Goal: Information Seeking & Learning: Learn about a topic

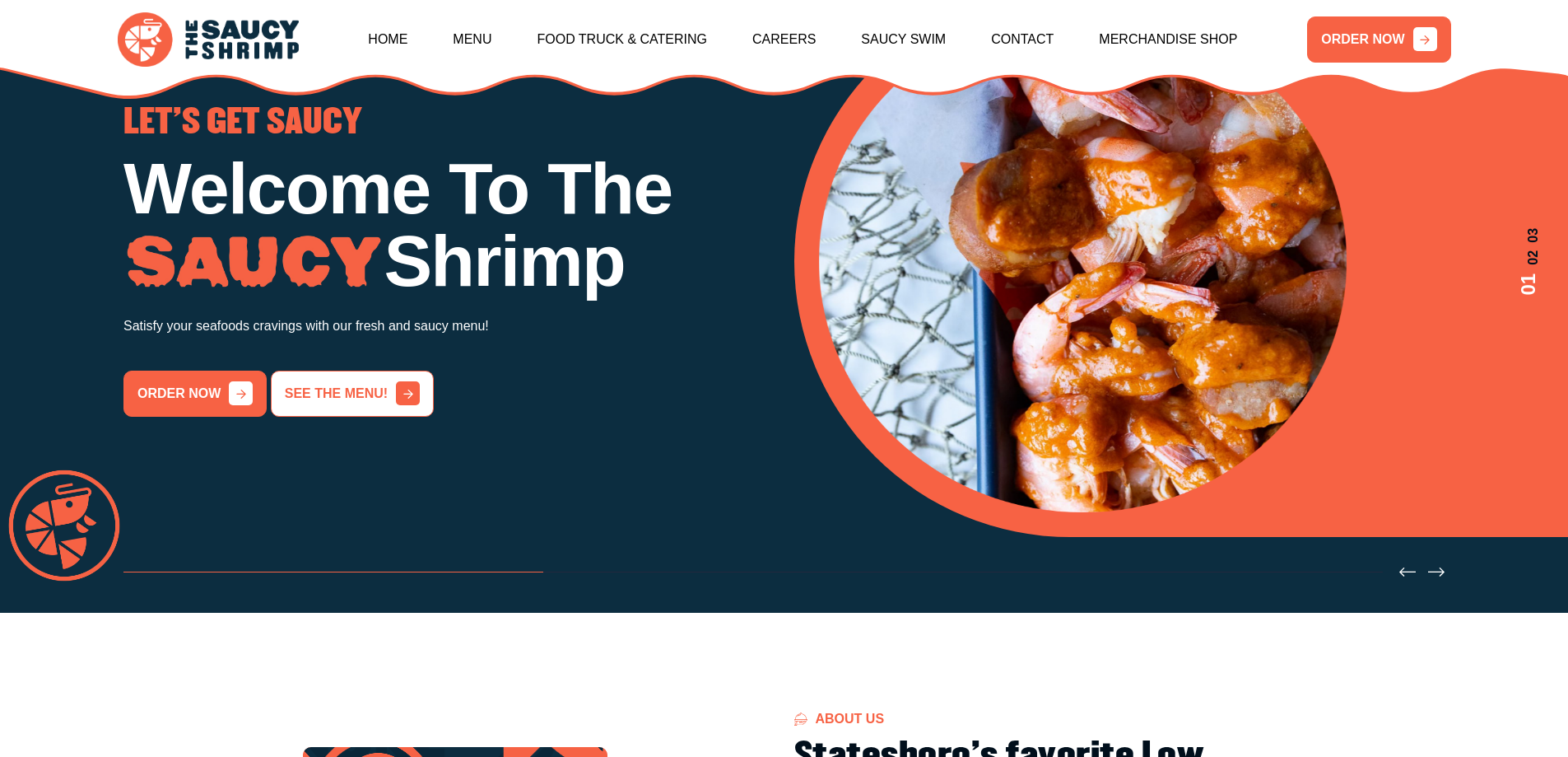
click at [383, 411] on link "See the menu!" at bounding box center [352, 393] width 163 height 46
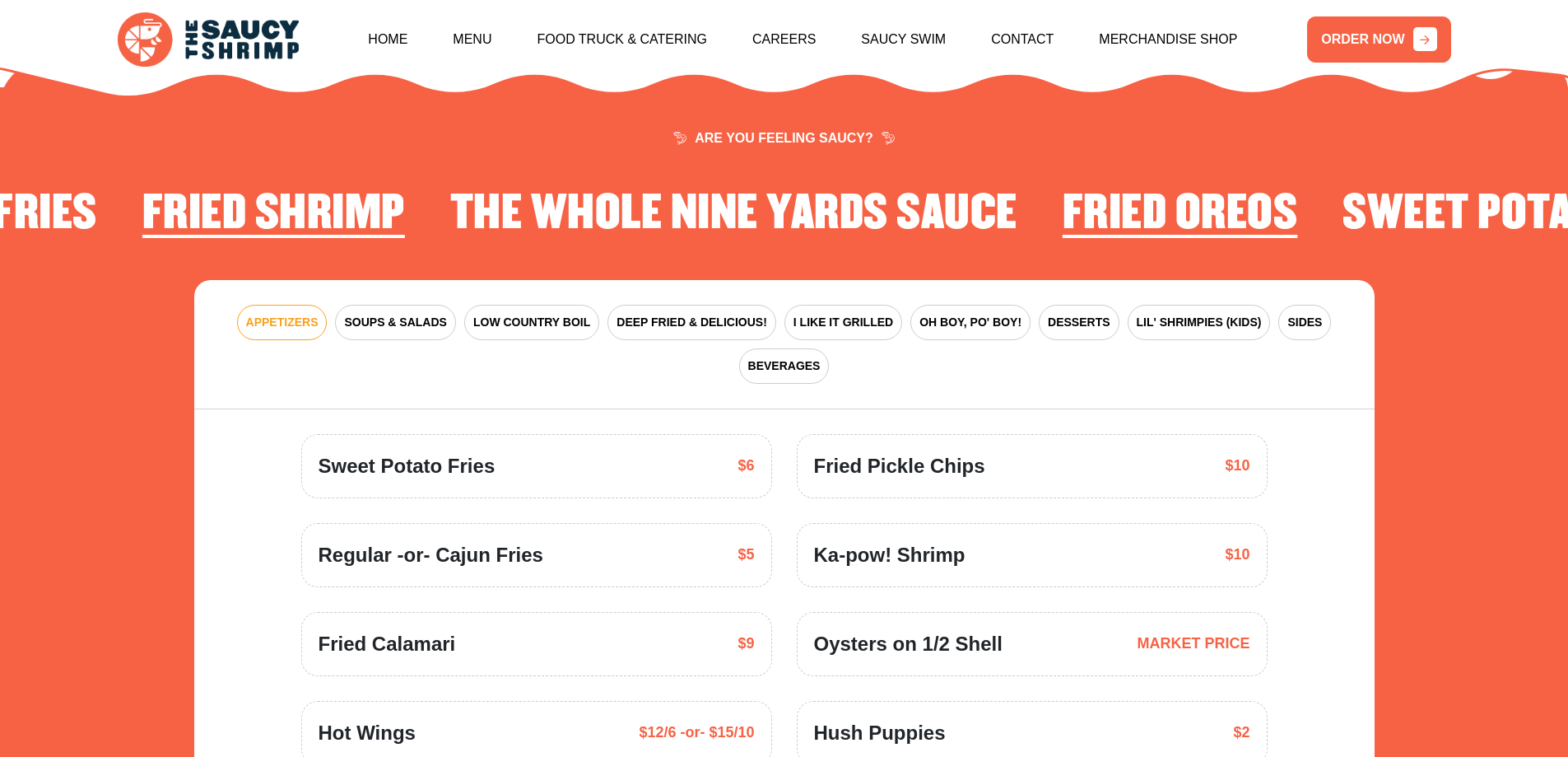
scroll to position [2419, 0]
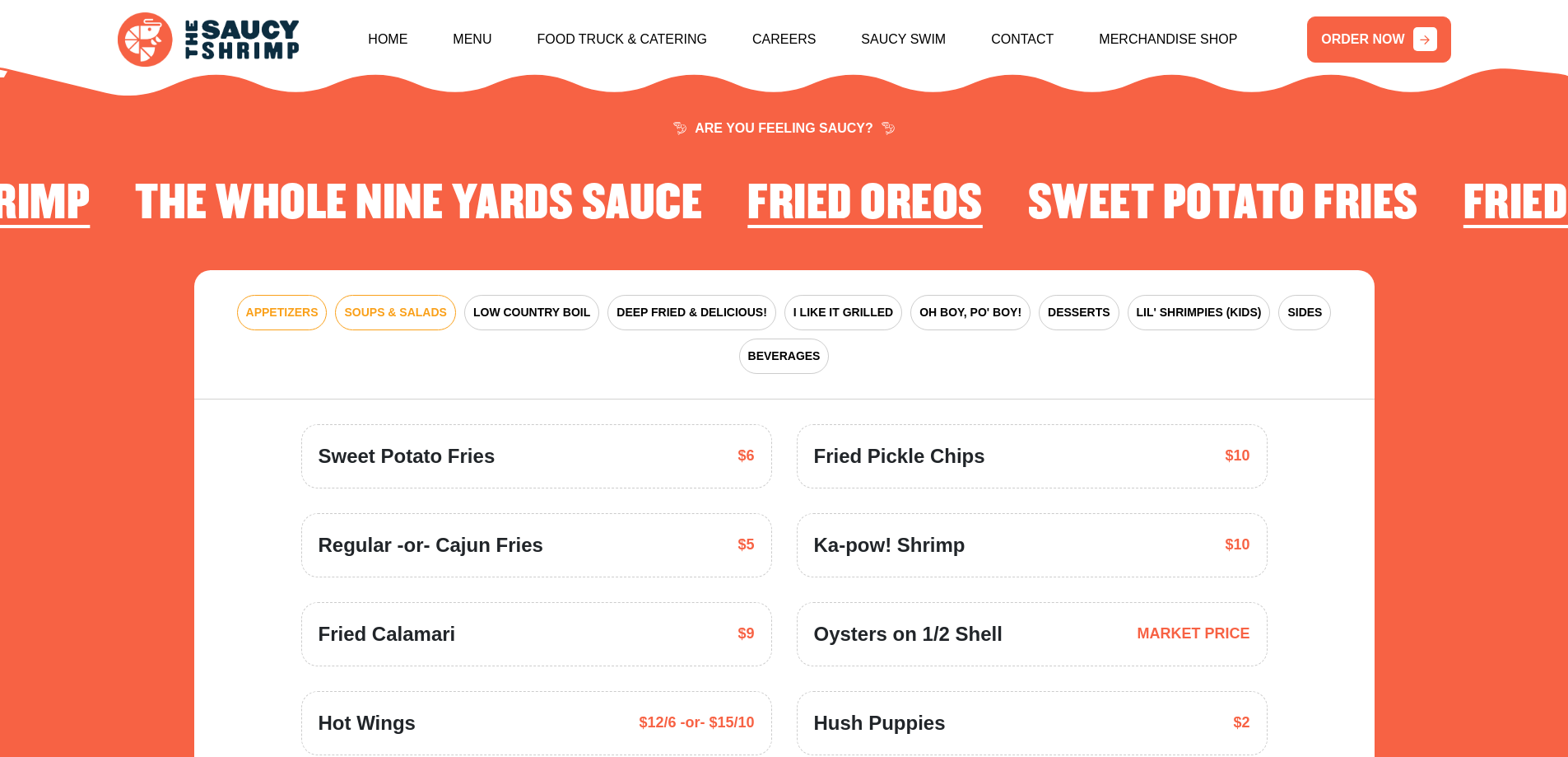
click at [432, 304] on span "SOUPS & SALADS" at bounding box center [395, 312] width 102 height 18
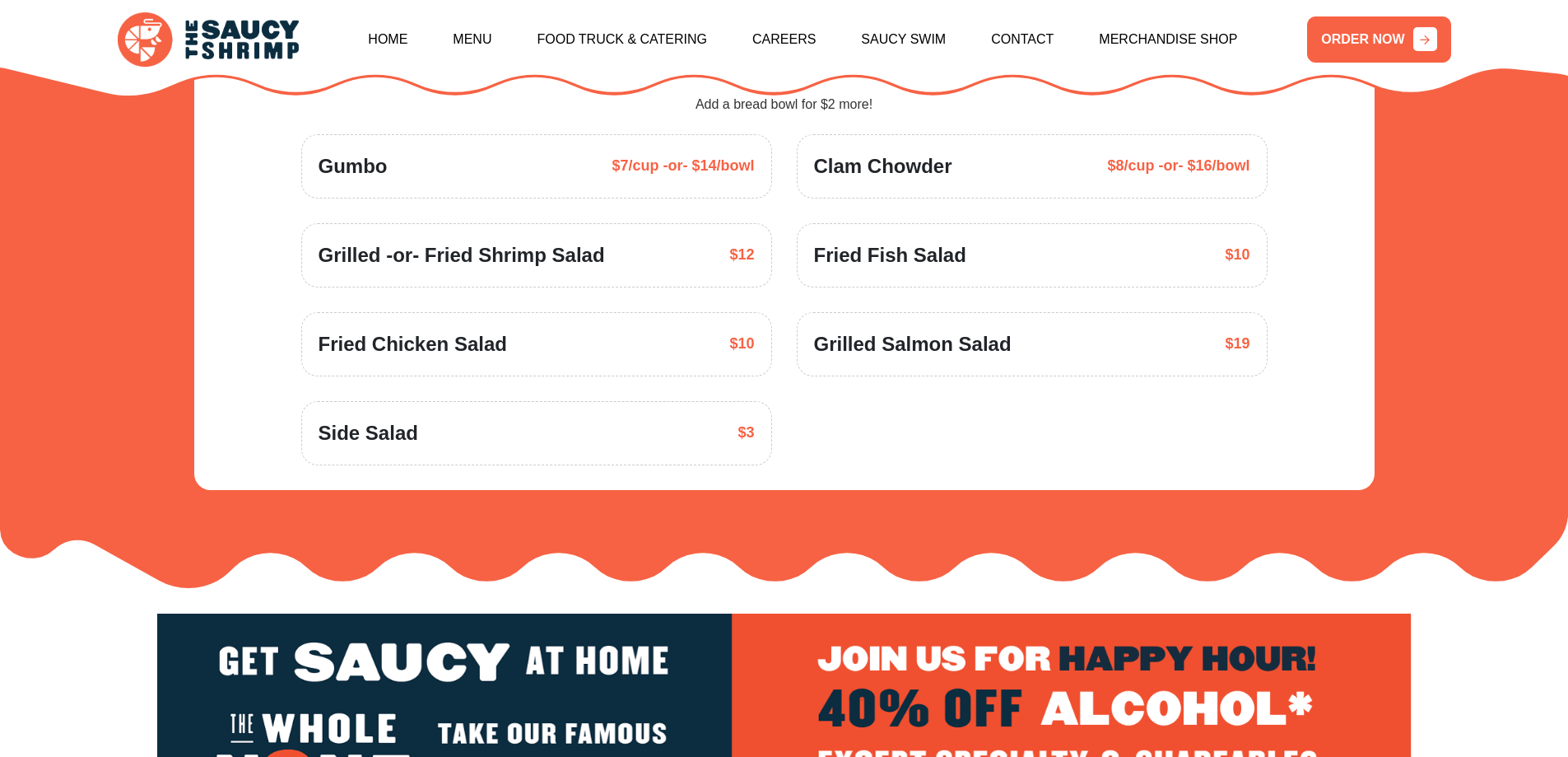
scroll to position [2584, 0]
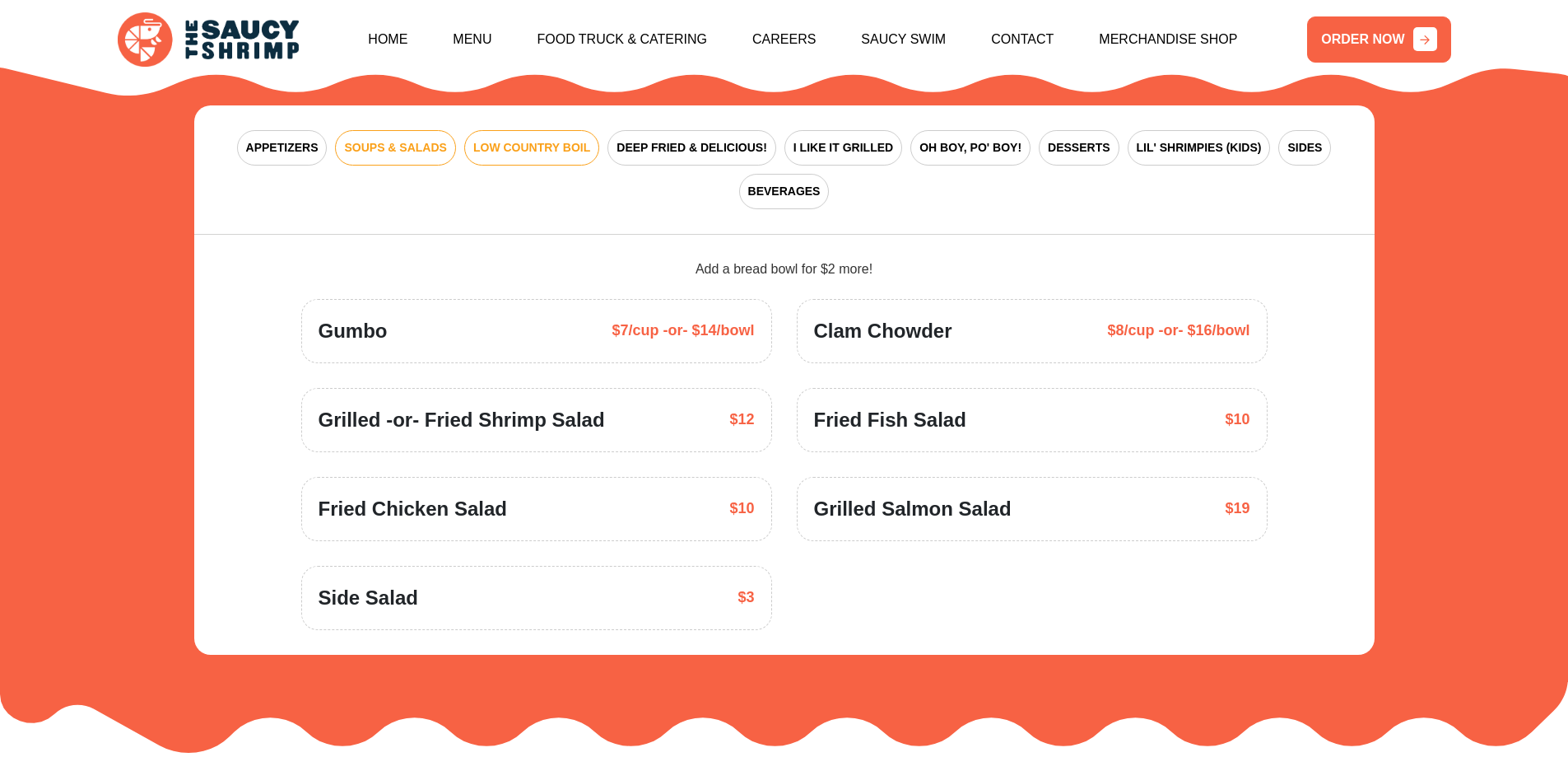
click at [538, 143] on button "LOW COUNTRY BOIL" at bounding box center [531, 148] width 135 height 35
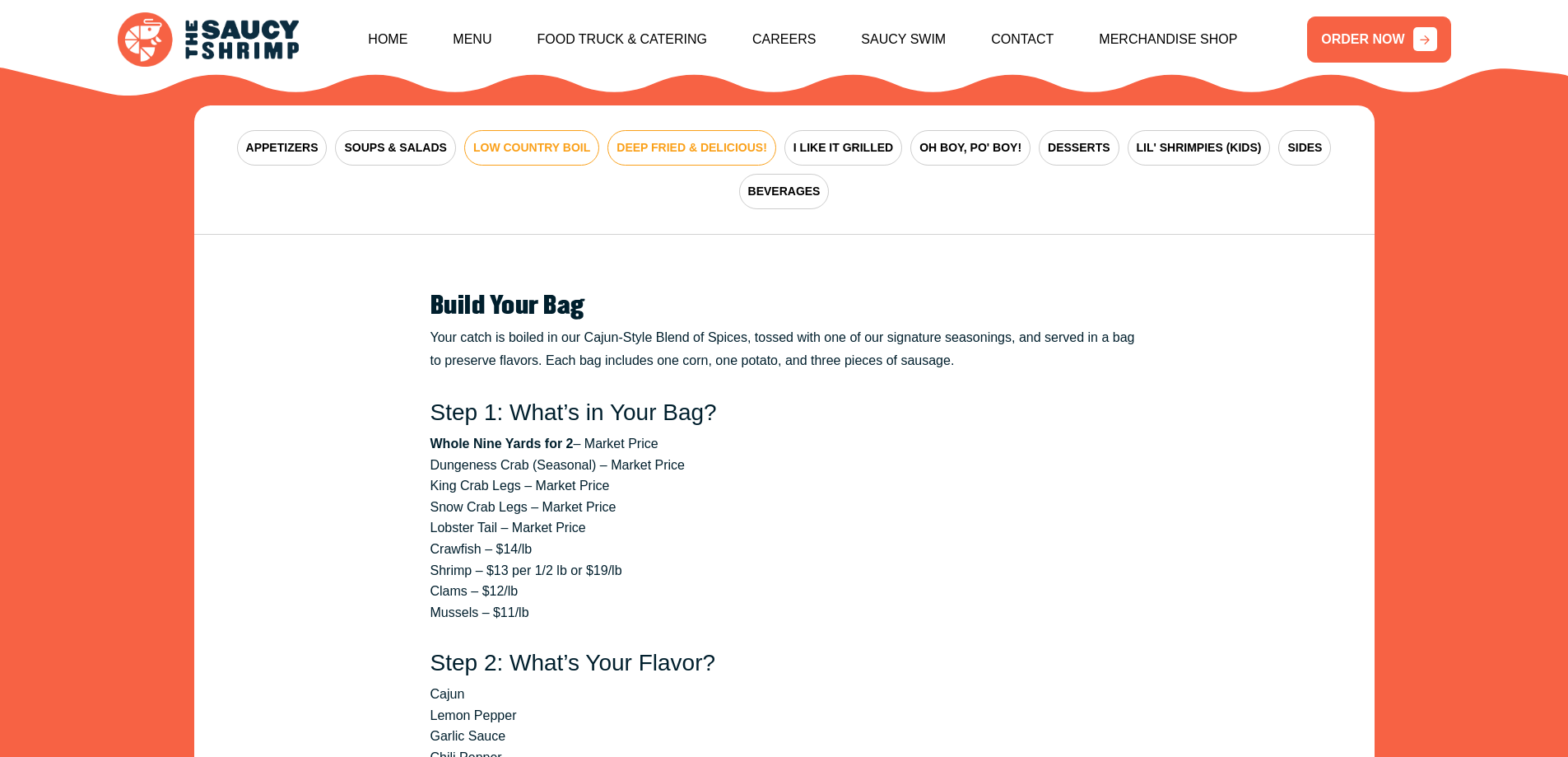
click at [675, 139] on span "DEEP FRIED & DELICIOUS!" at bounding box center [692, 147] width 151 height 18
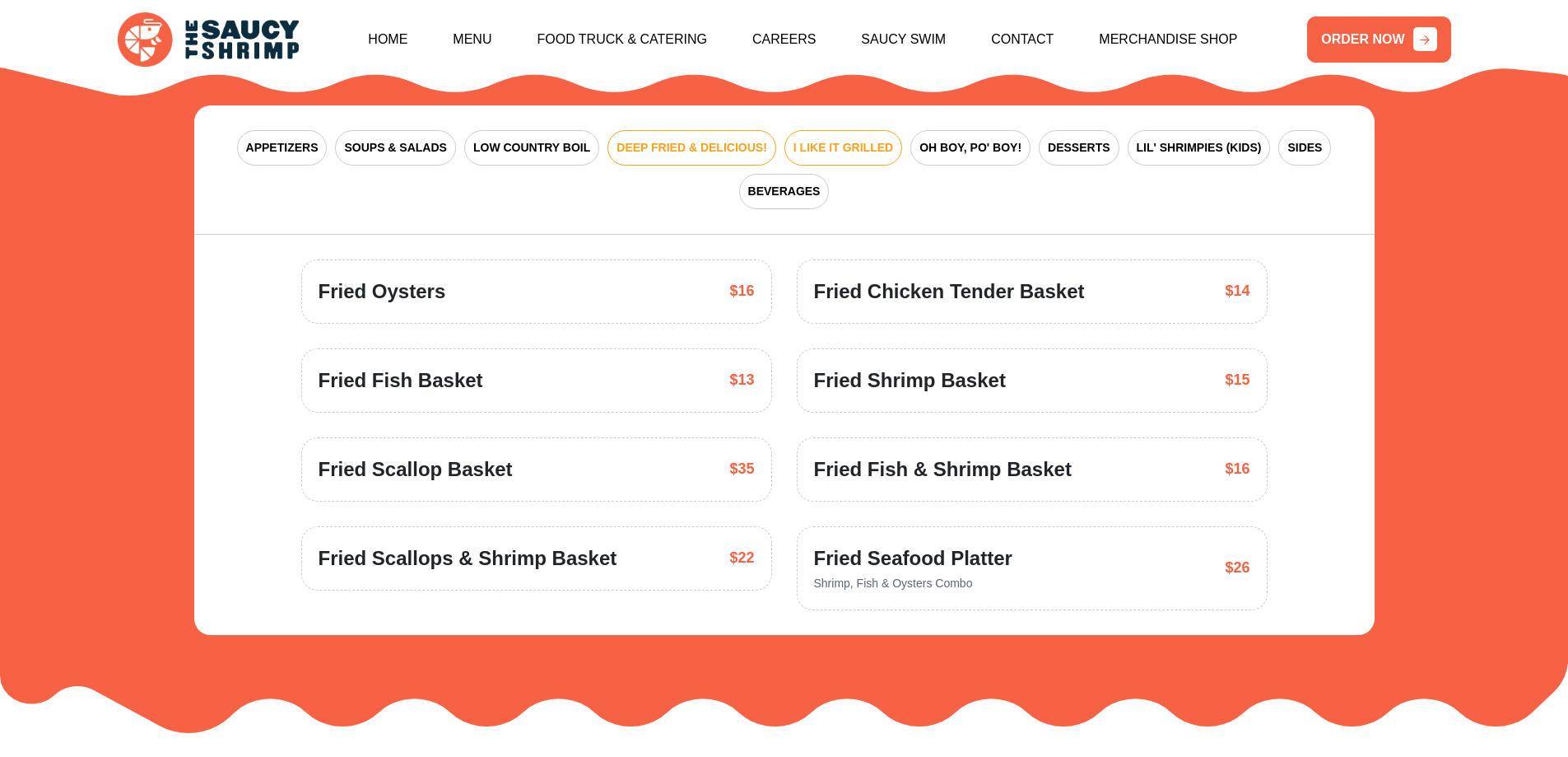
click at [885, 131] on button "I LIKE IT GRILLED" at bounding box center [843, 148] width 117 height 35
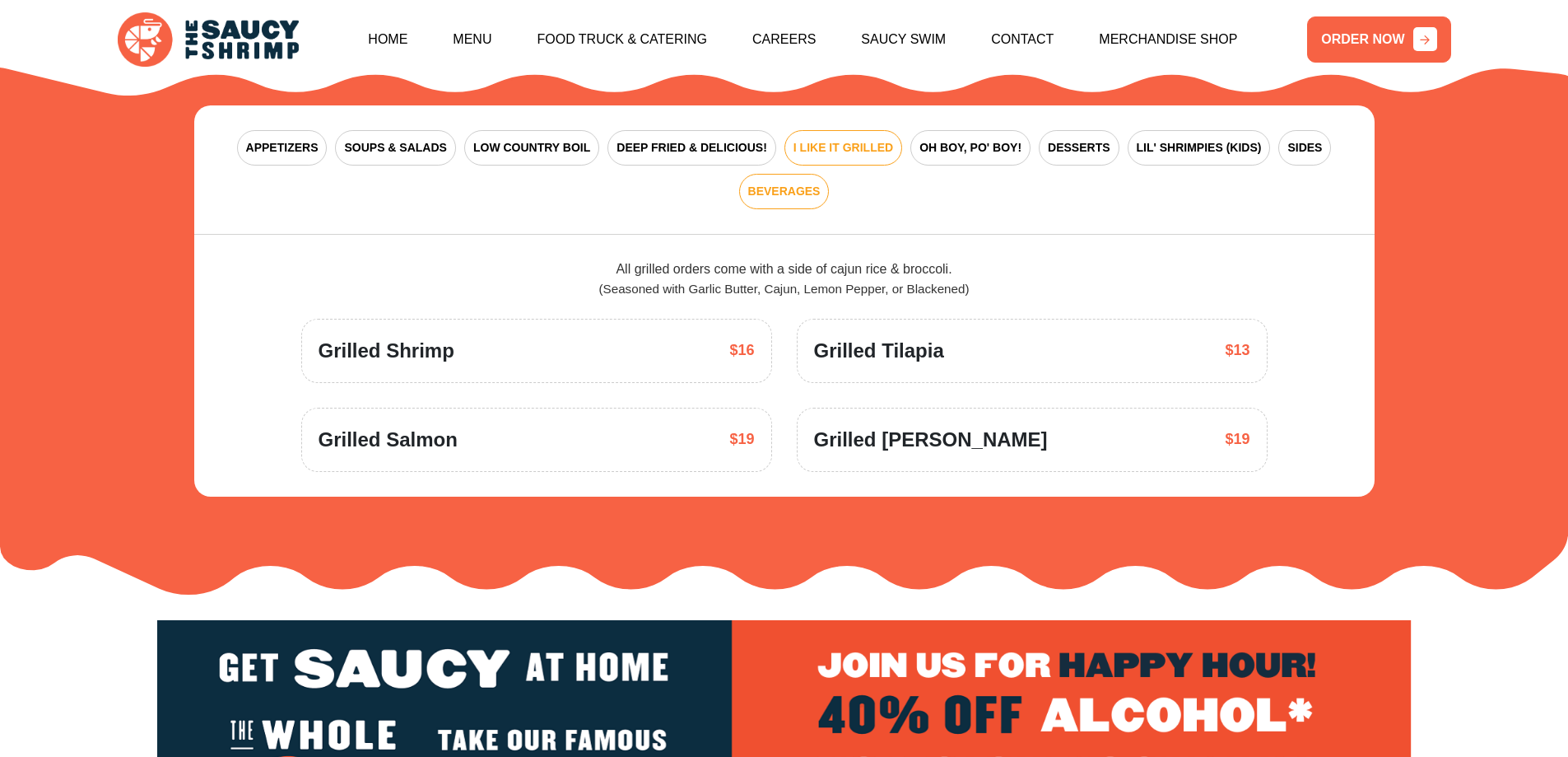
click at [782, 183] on span "BEVERAGES" at bounding box center [784, 191] width 73 height 18
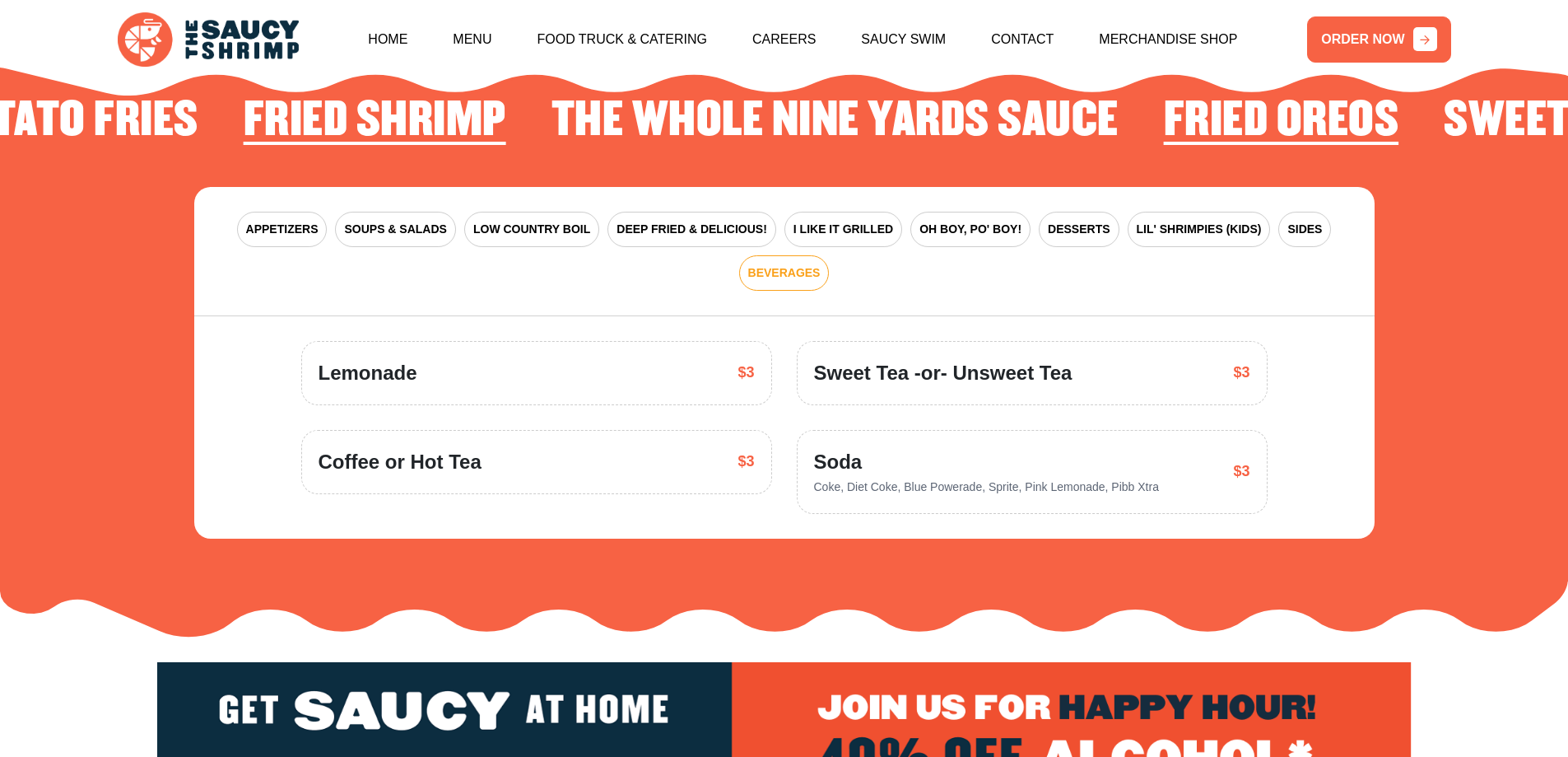
scroll to position [2502, 0]
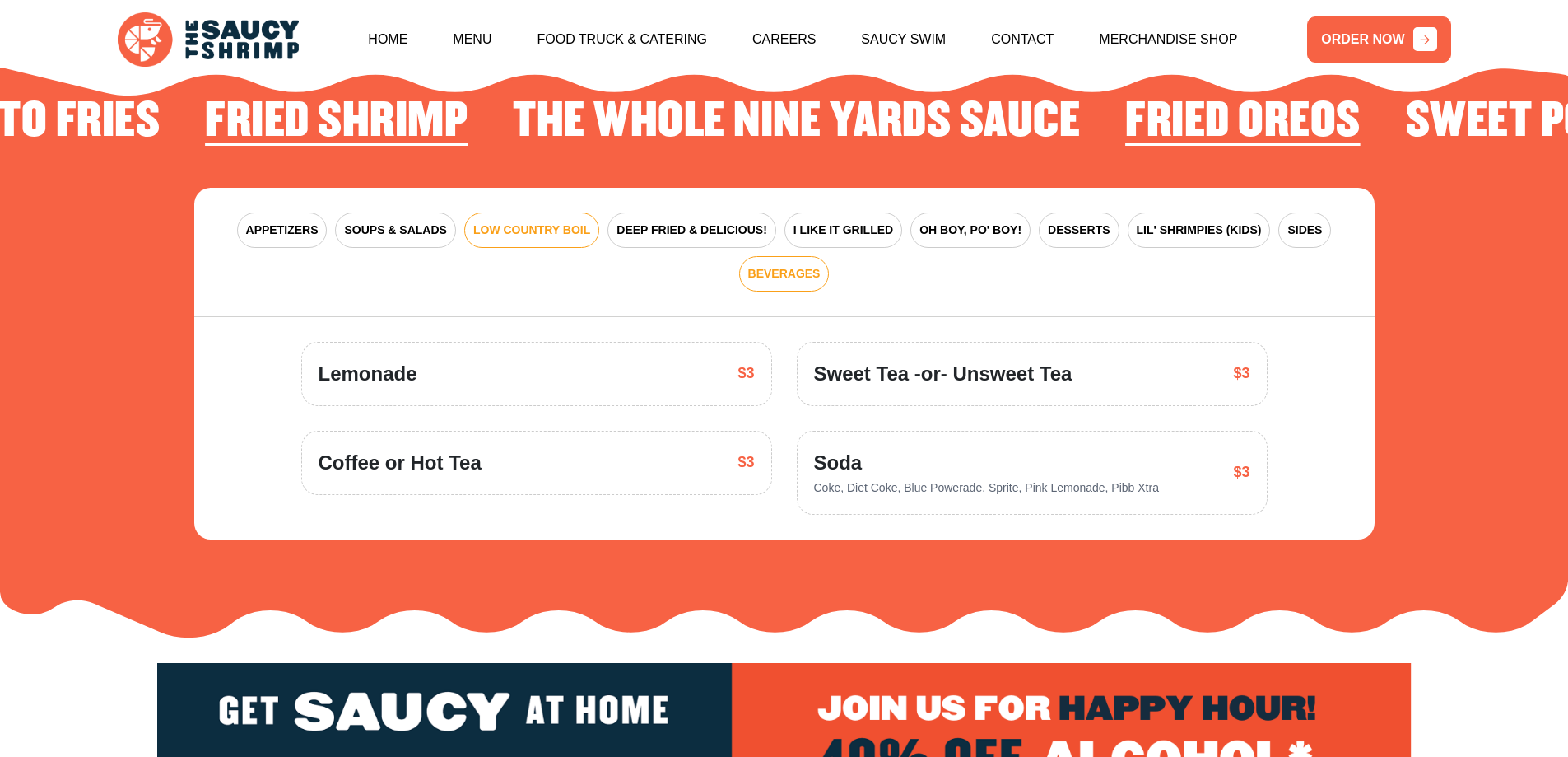
click at [524, 222] on span "LOW COUNTRY BOIL" at bounding box center [531, 230] width 116 height 18
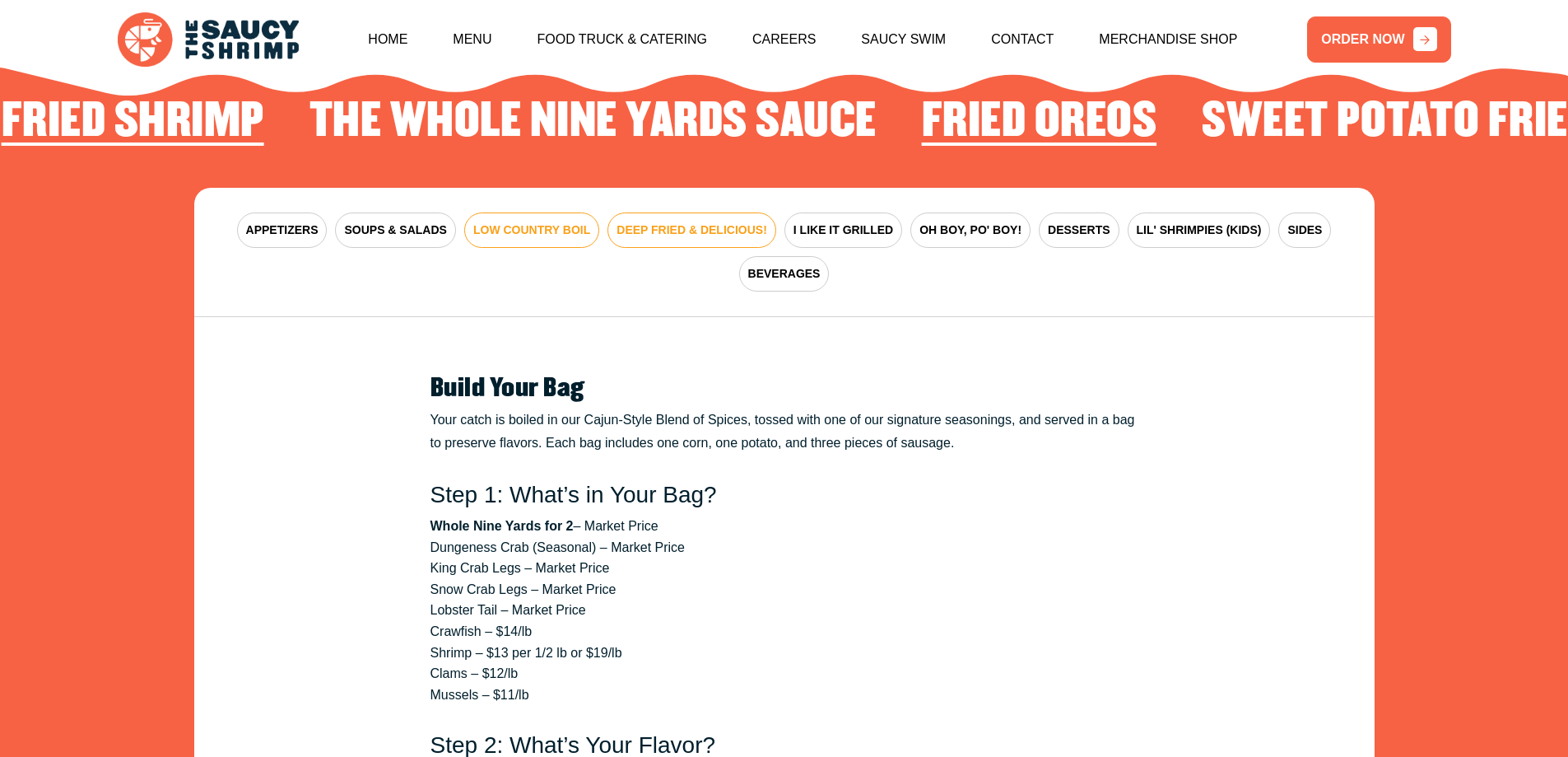
click at [711, 222] on span "DEEP FRIED & DELICIOUS!" at bounding box center [692, 230] width 151 height 18
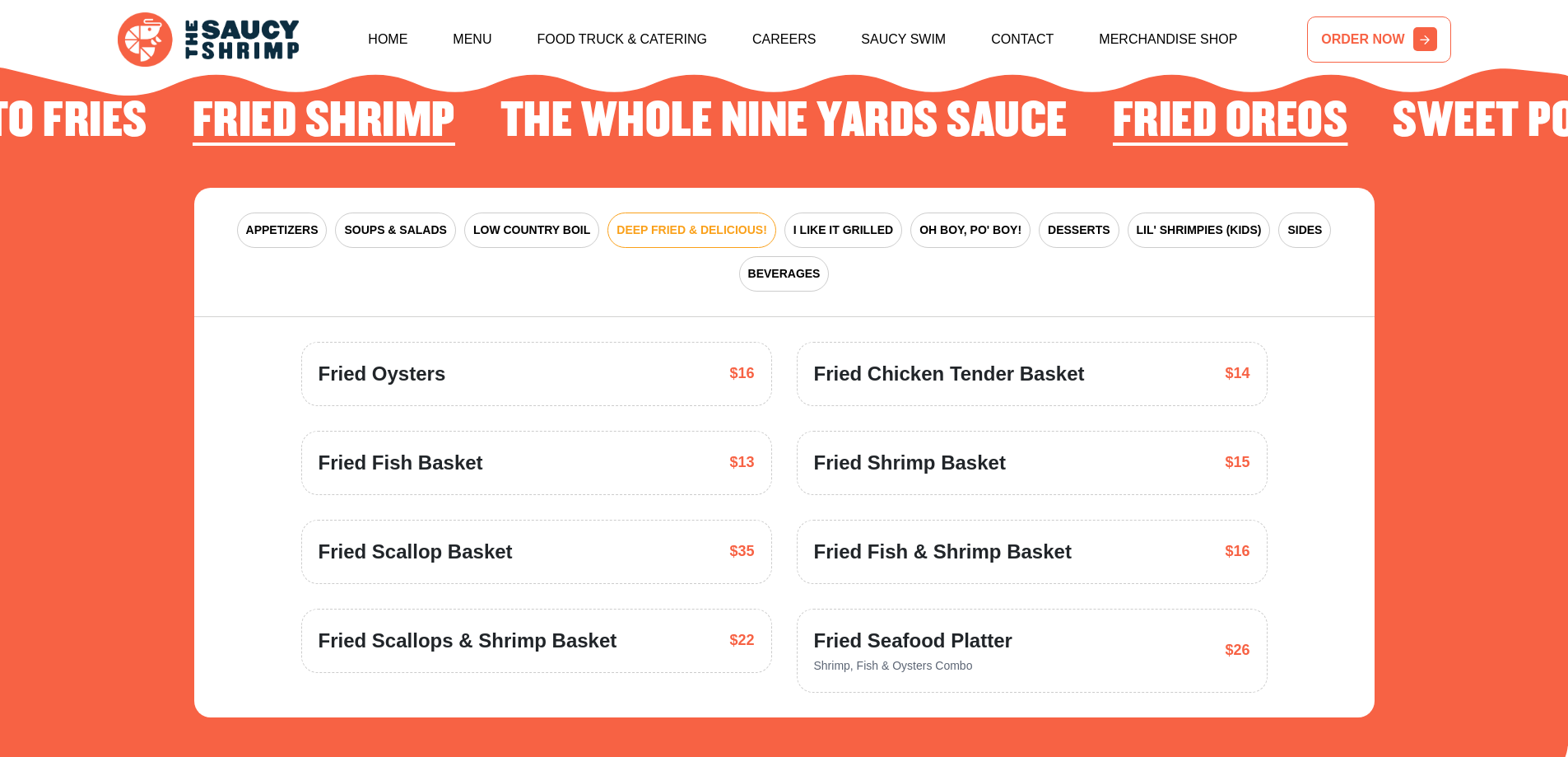
click at [1381, 46] on link "ORDER NOW" at bounding box center [1379, 39] width 143 height 46
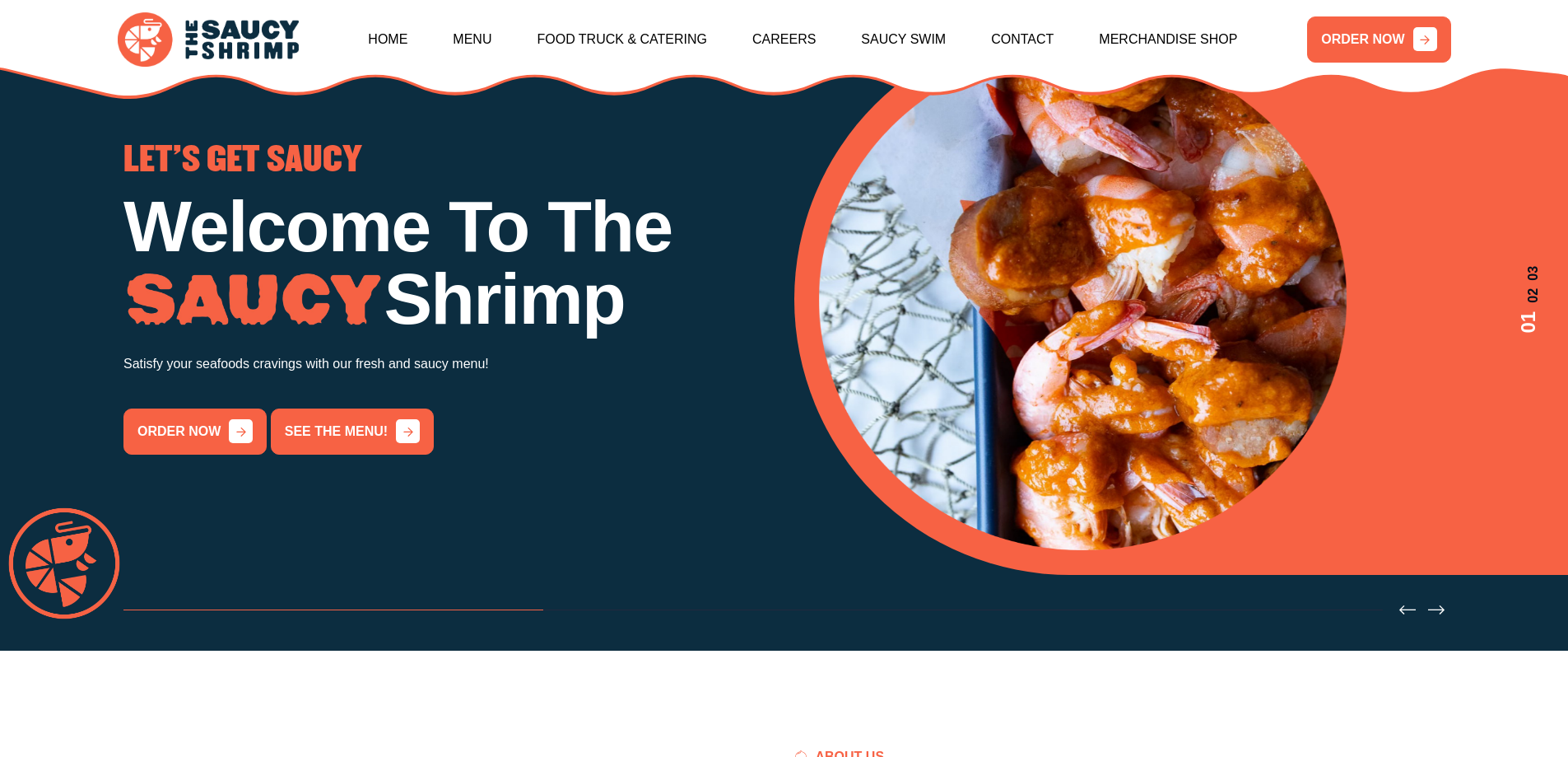
scroll to position [247, 0]
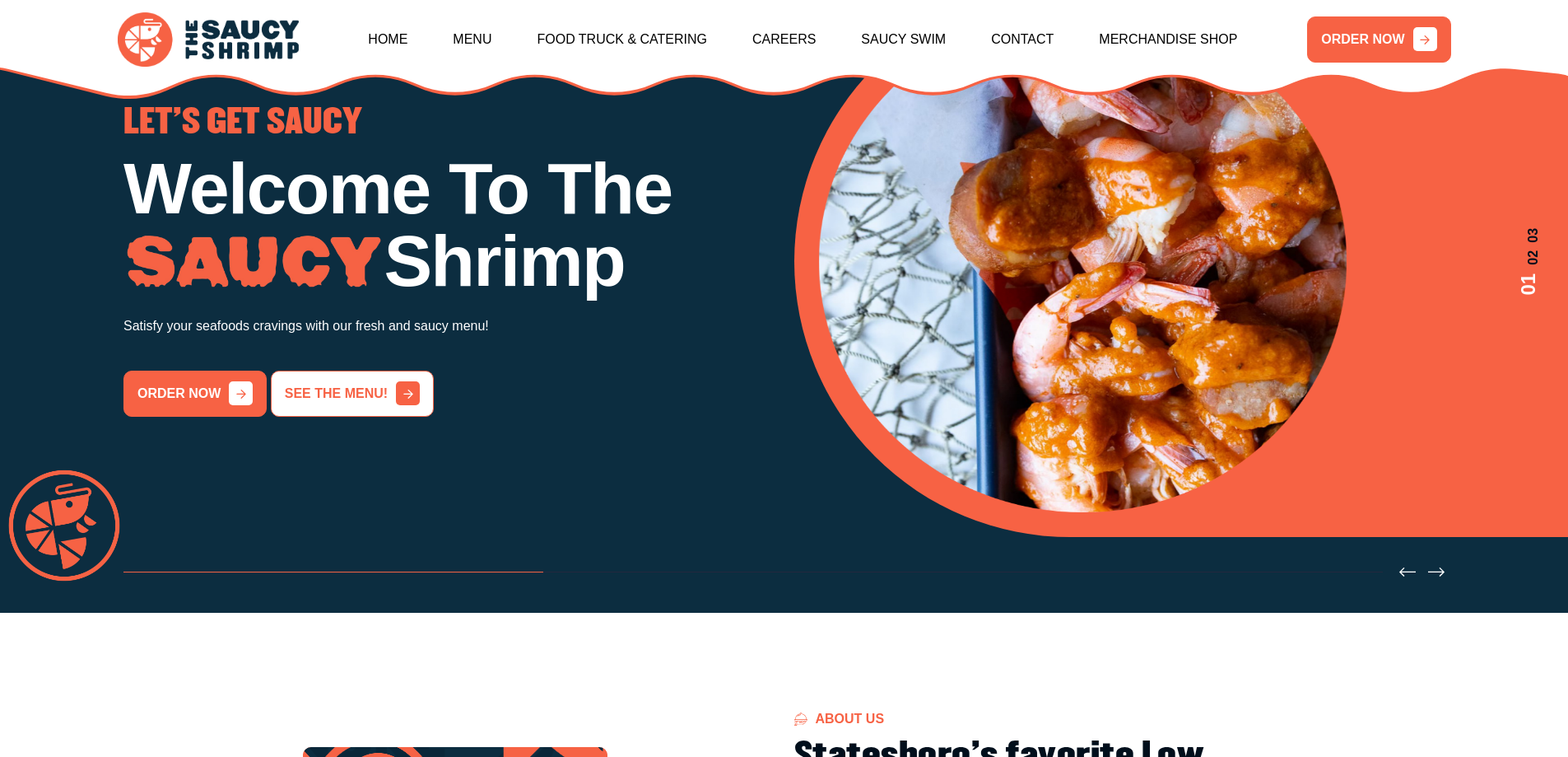
click at [347, 384] on link "See the menu!" at bounding box center [352, 393] width 163 height 46
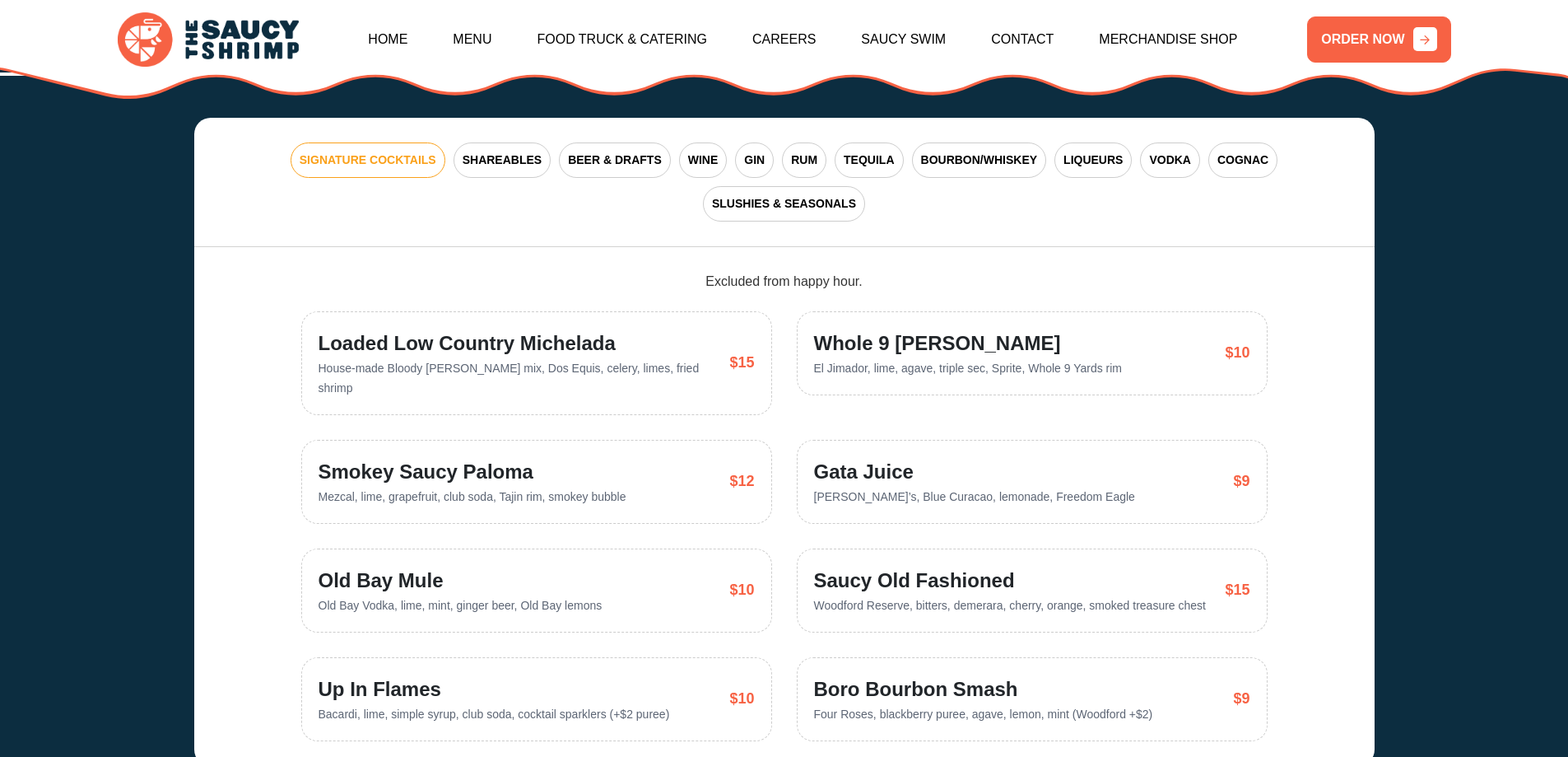
scroll to position [3737, 0]
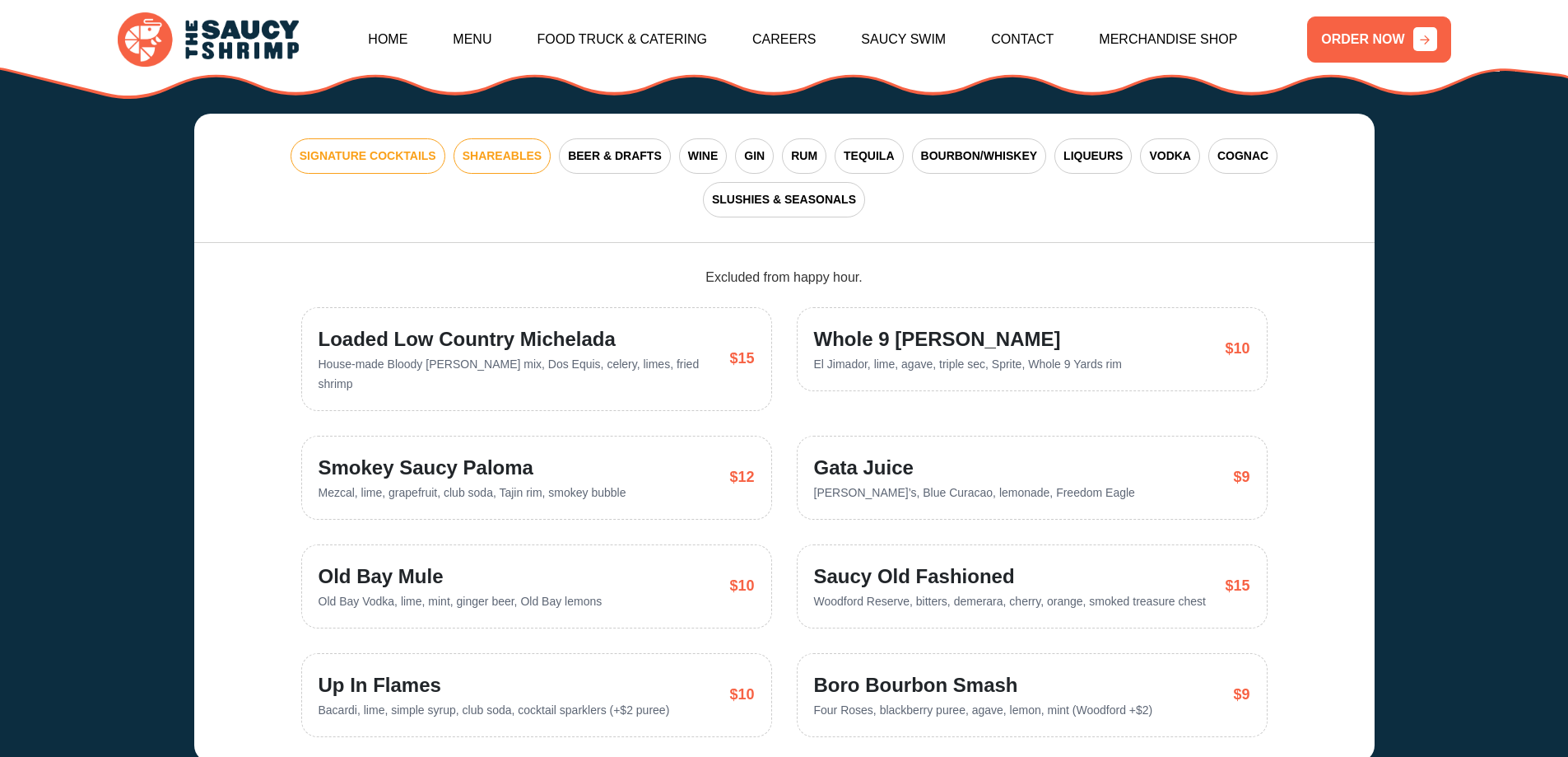
click at [511, 147] on span "SHAREABLES" at bounding box center [502, 156] width 79 height 18
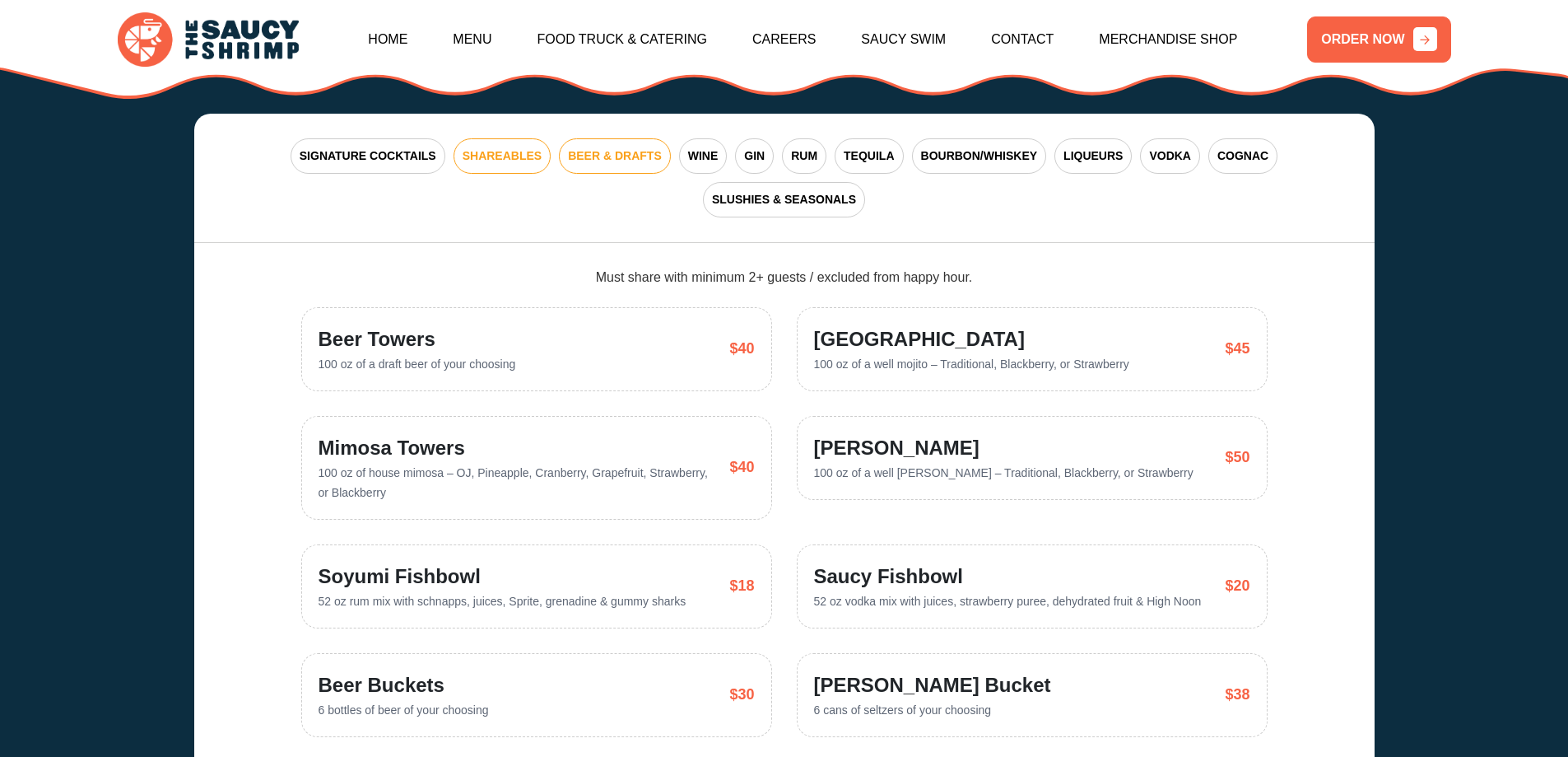
click at [649, 147] on span "BEER & DRAFTS" at bounding box center [615, 156] width 94 height 18
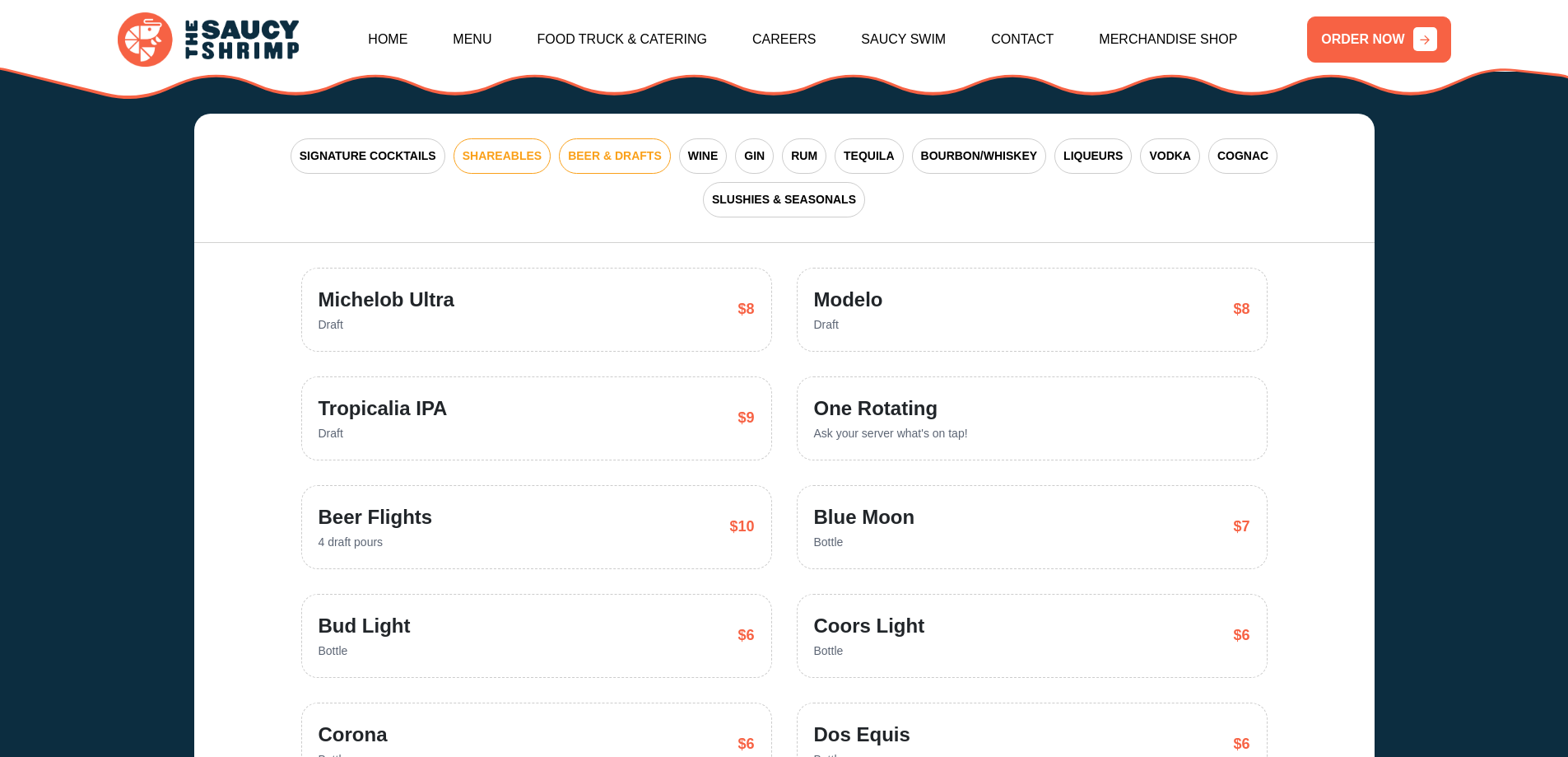
click at [541, 147] on span "SHAREABLES" at bounding box center [502, 156] width 79 height 18
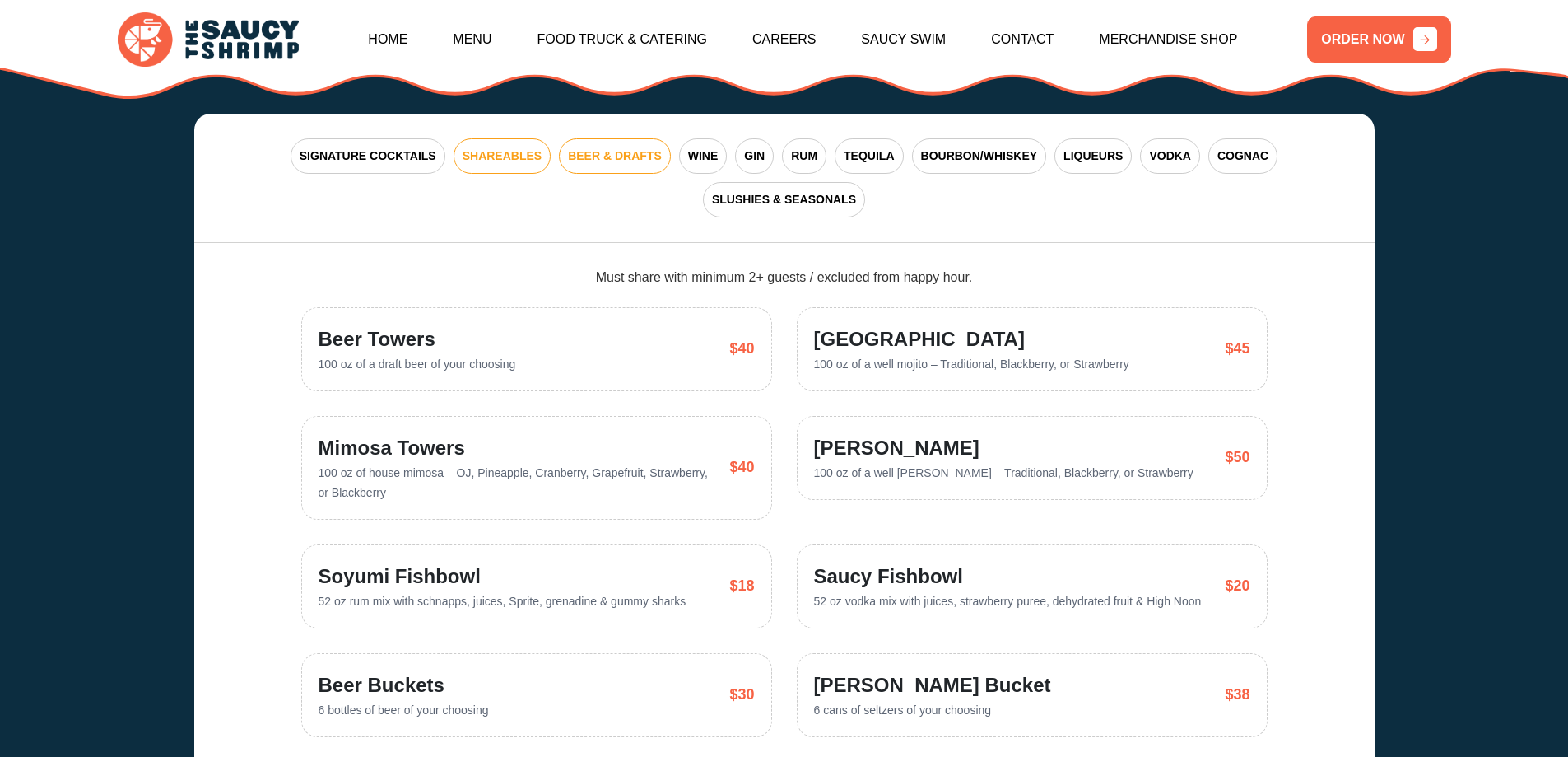
click at [593, 147] on span "BEER & DRAFTS" at bounding box center [615, 156] width 94 height 18
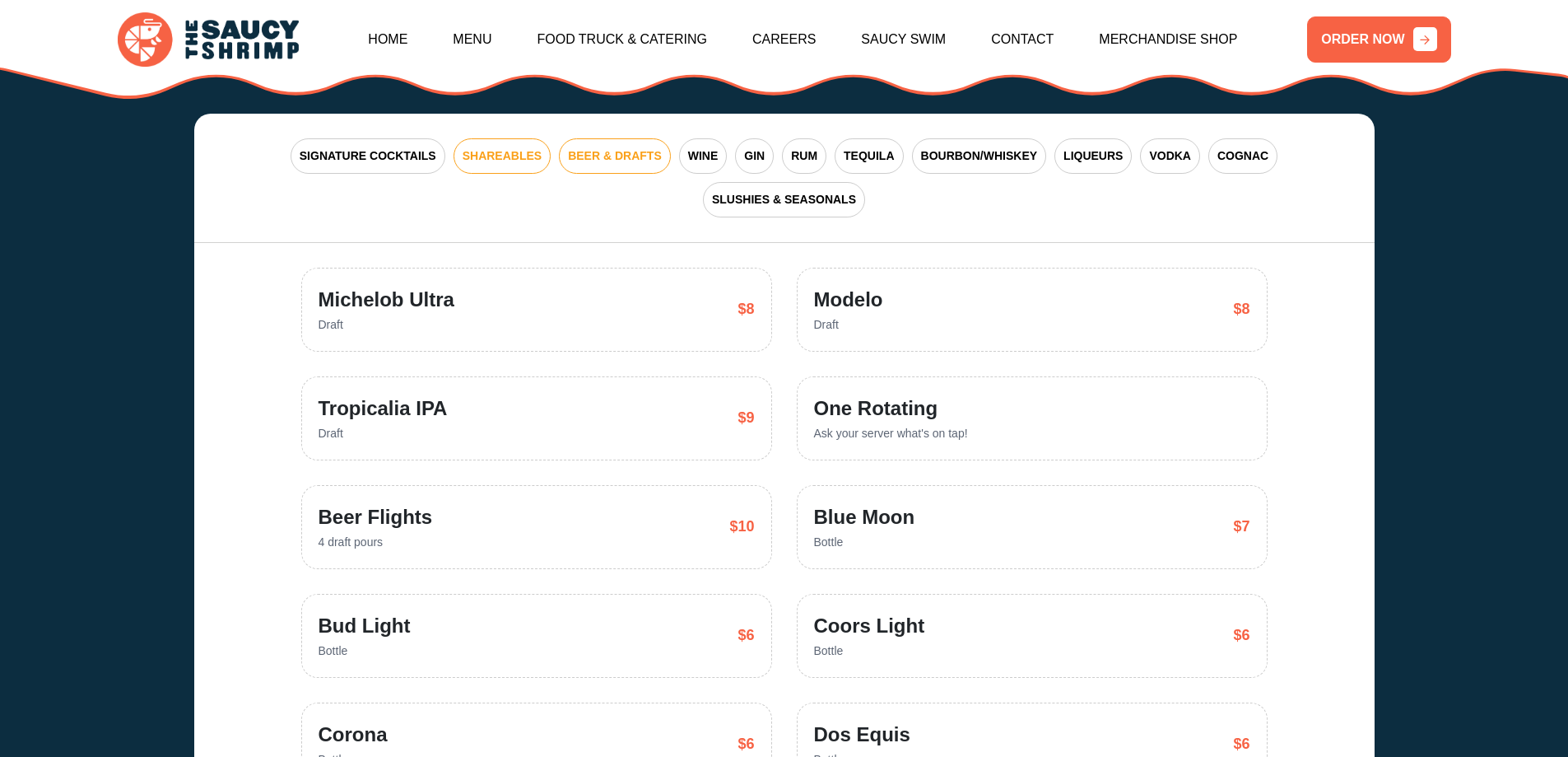
click at [499, 147] on span "SHAREABLES" at bounding box center [502, 156] width 79 height 18
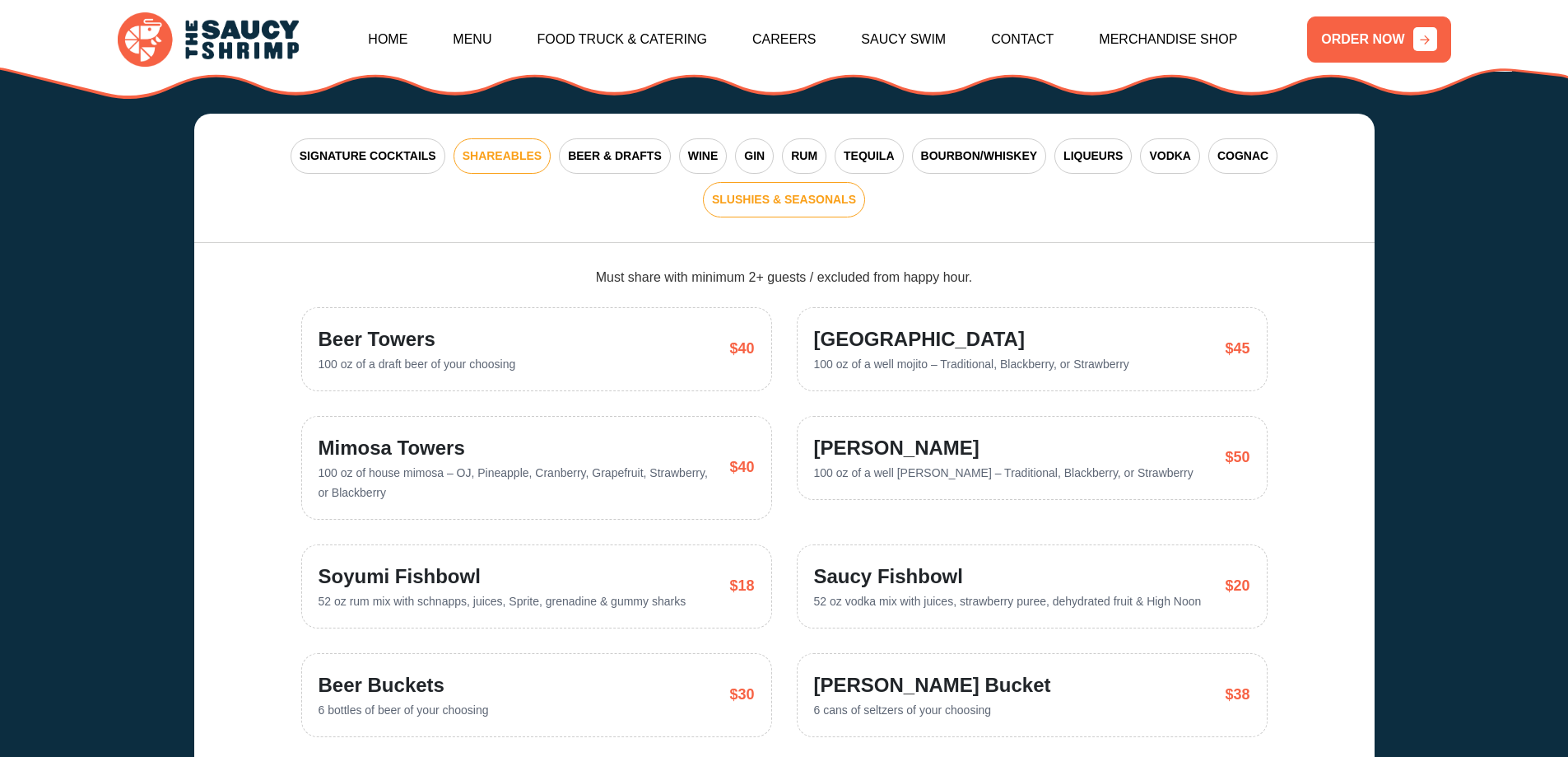
click at [798, 188] on button "SLUSHIES & SEASONALS" at bounding box center [784, 200] width 162 height 35
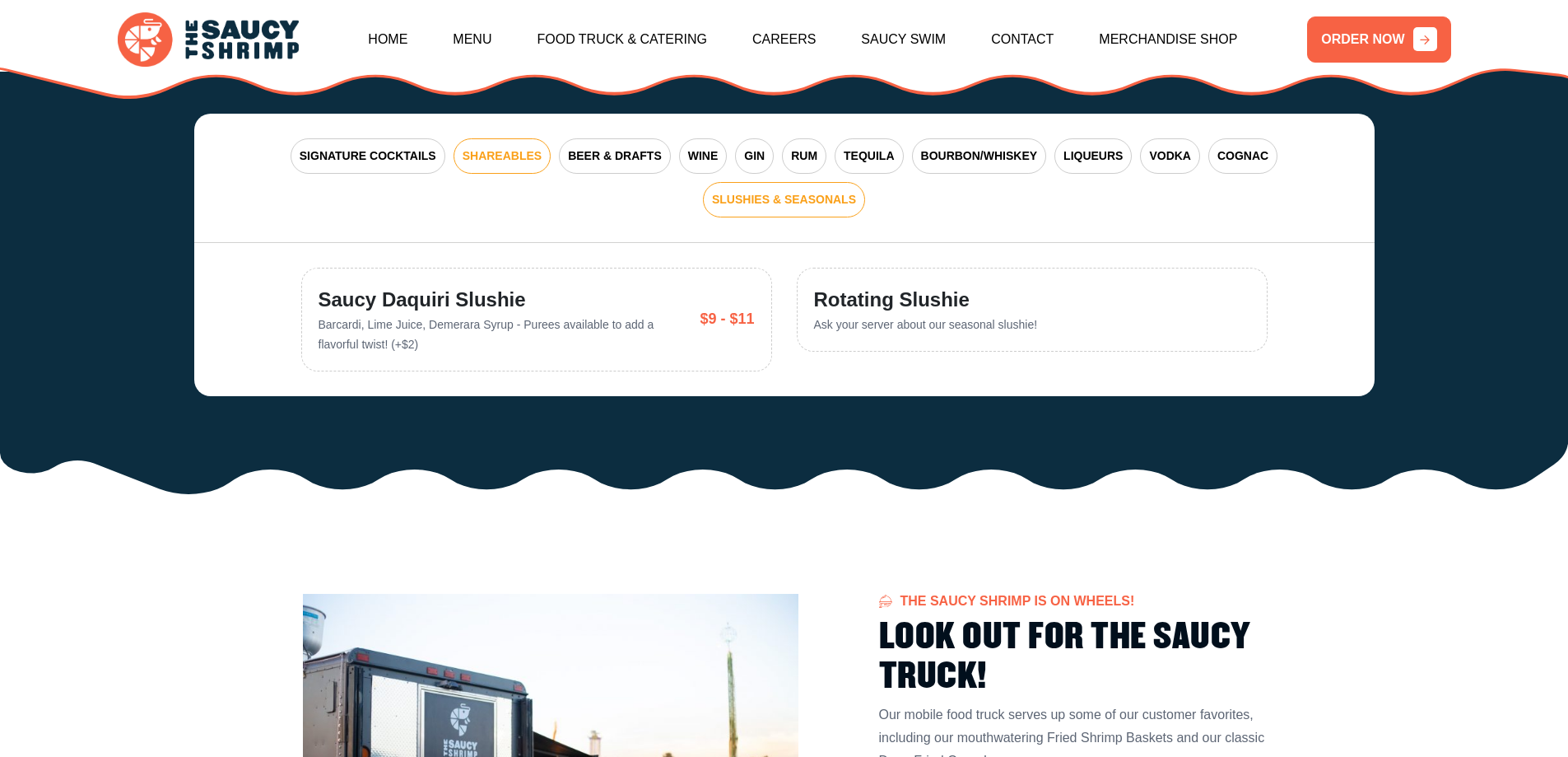
click at [522, 147] on span "SHAREABLES" at bounding box center [502, 156] width 79 height 18
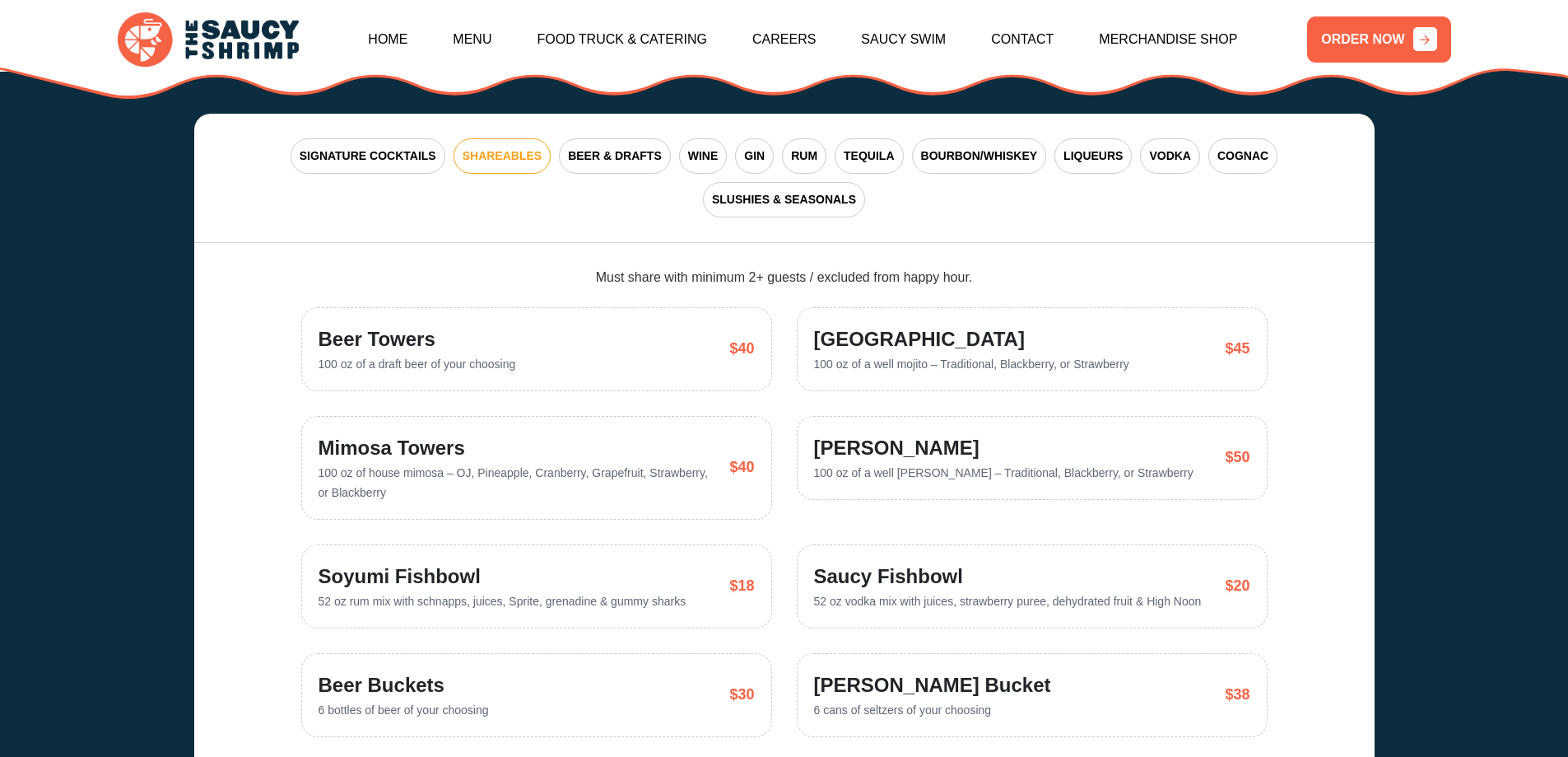
click at [678, 124] on div "SIGNATURE COCKTAILS SHAREABLES BEER & DRAFTS WINE GIN RUM TEQUILA BOURBON/WHISK…" at bounding box center [784, 178] width 1180 height 130
click at [694, 147] on span "WINE" at bounding box center [703, 156] width 31 height 18
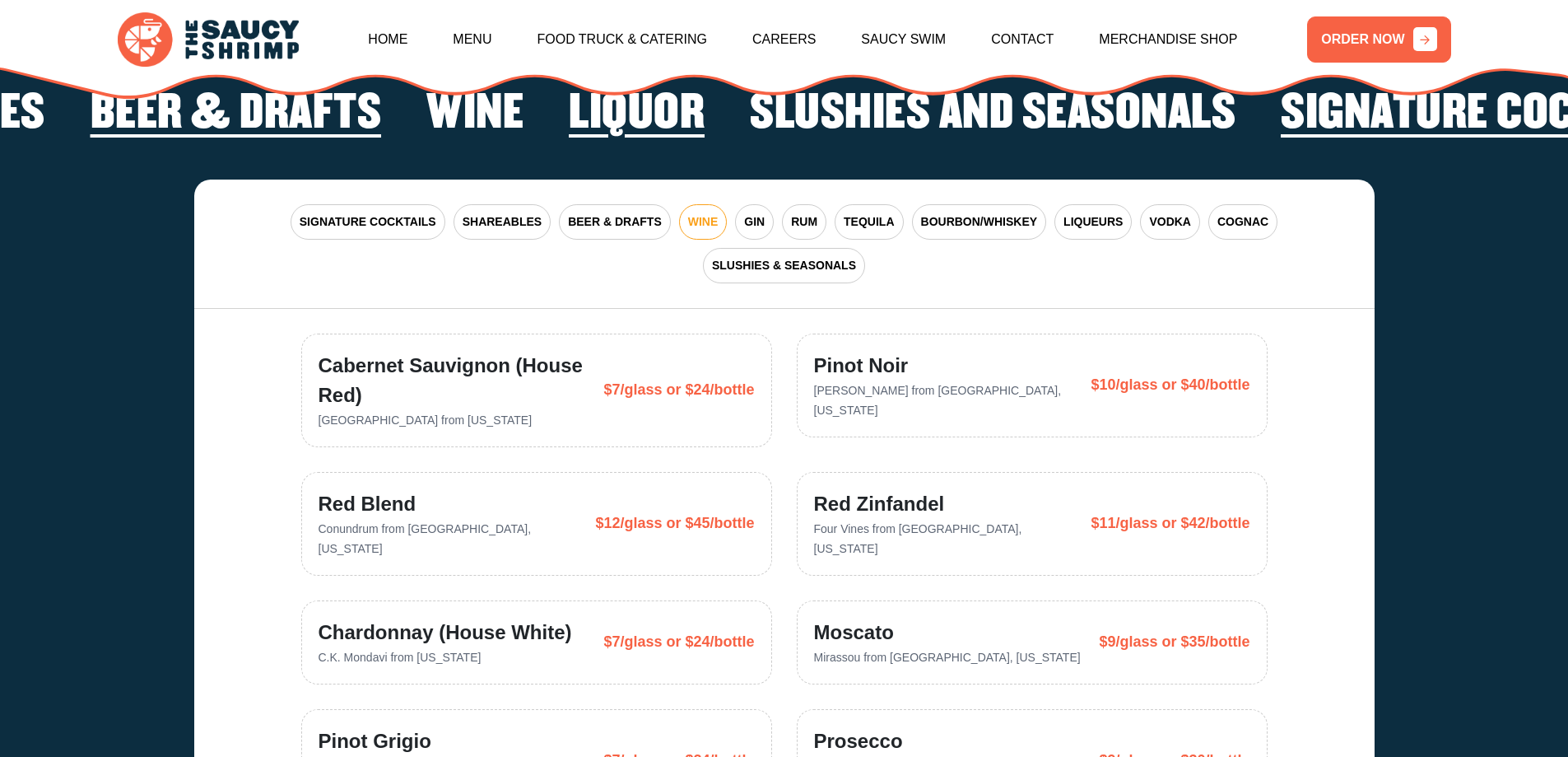
scroll to position [3655, 0]
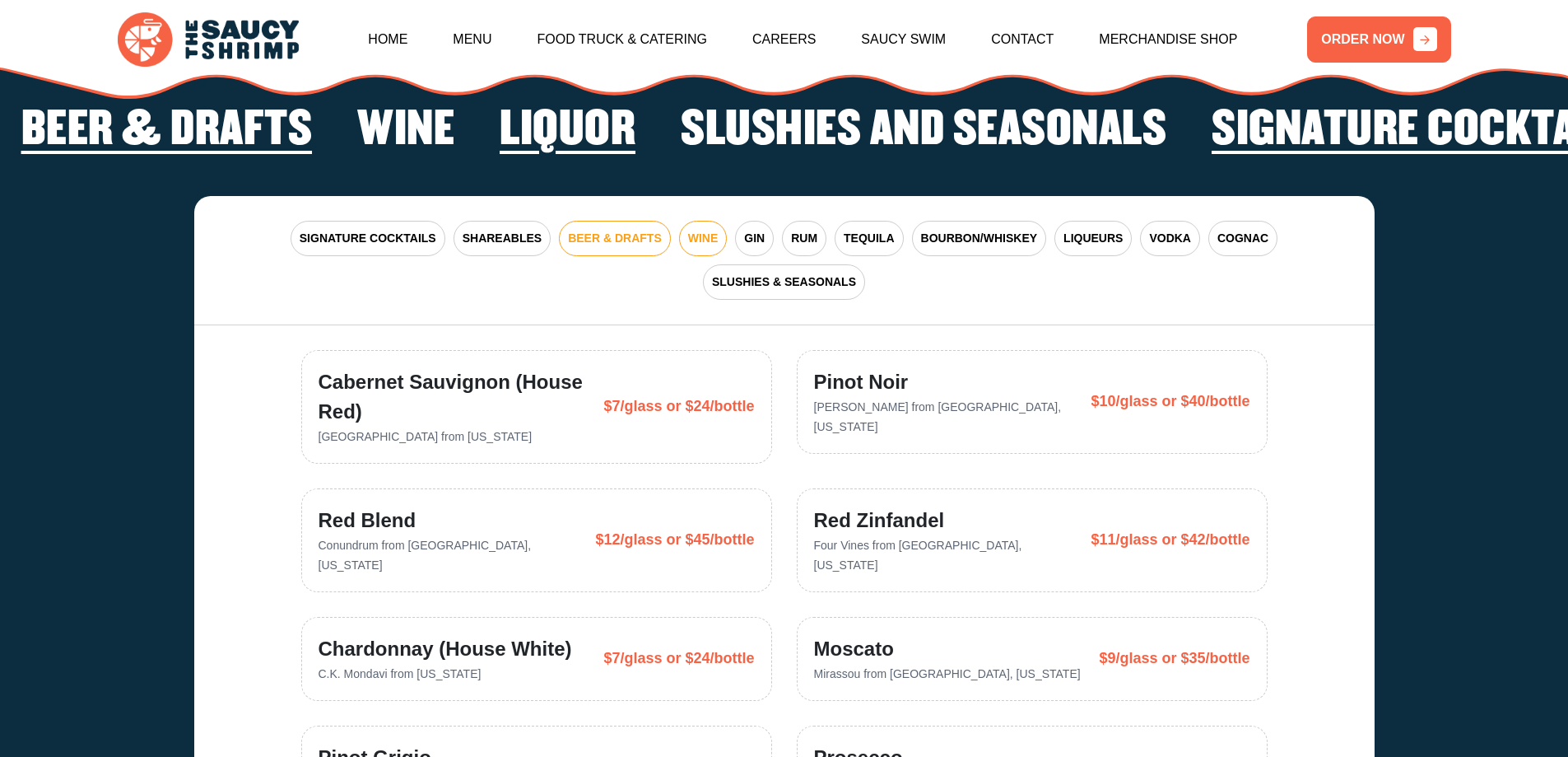
click at [588, 230] on span "BEER & DRAFTS" at bounding box center [615, 239] width 94 height 18
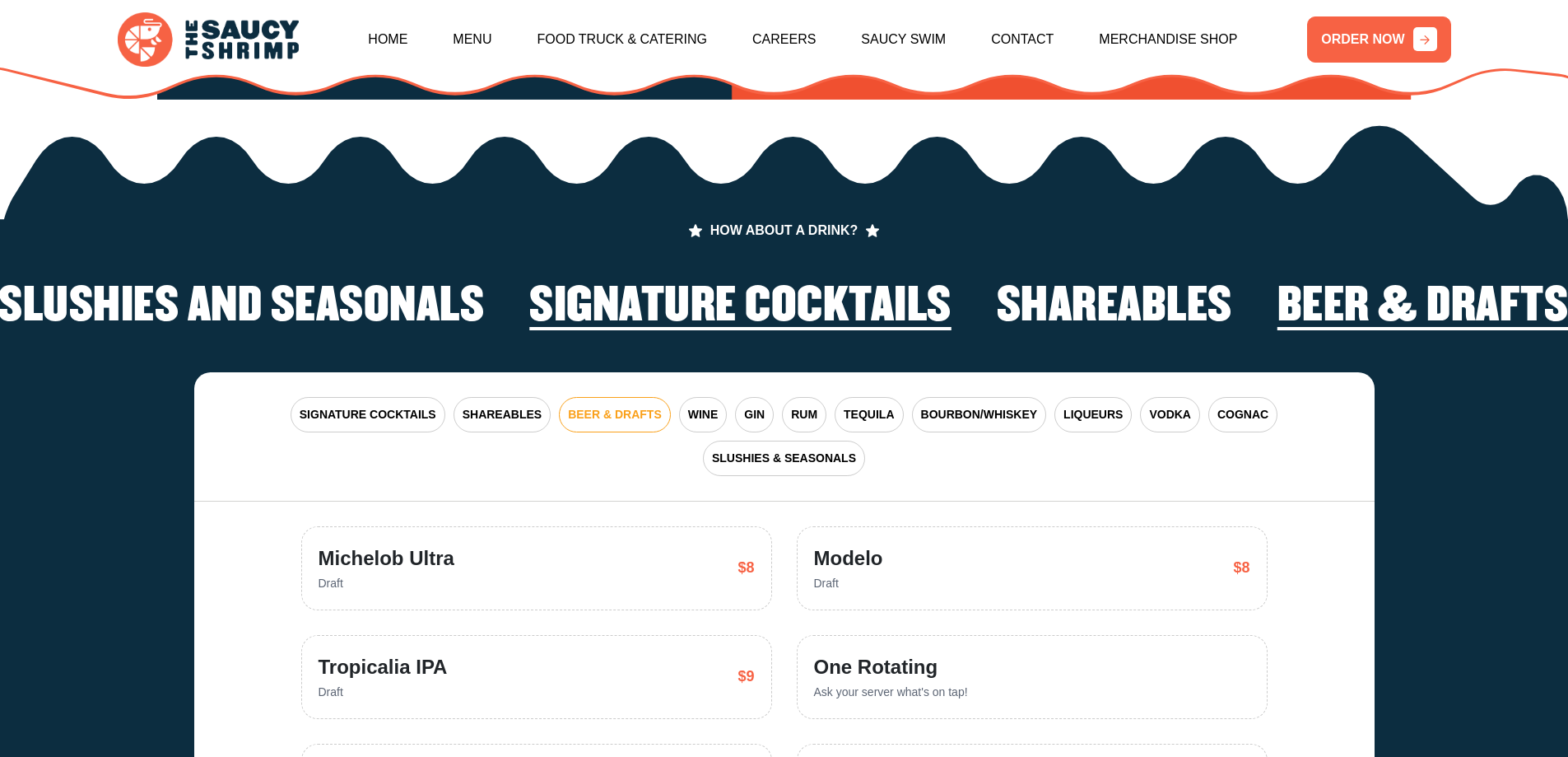
scroll to position [3408, 0]
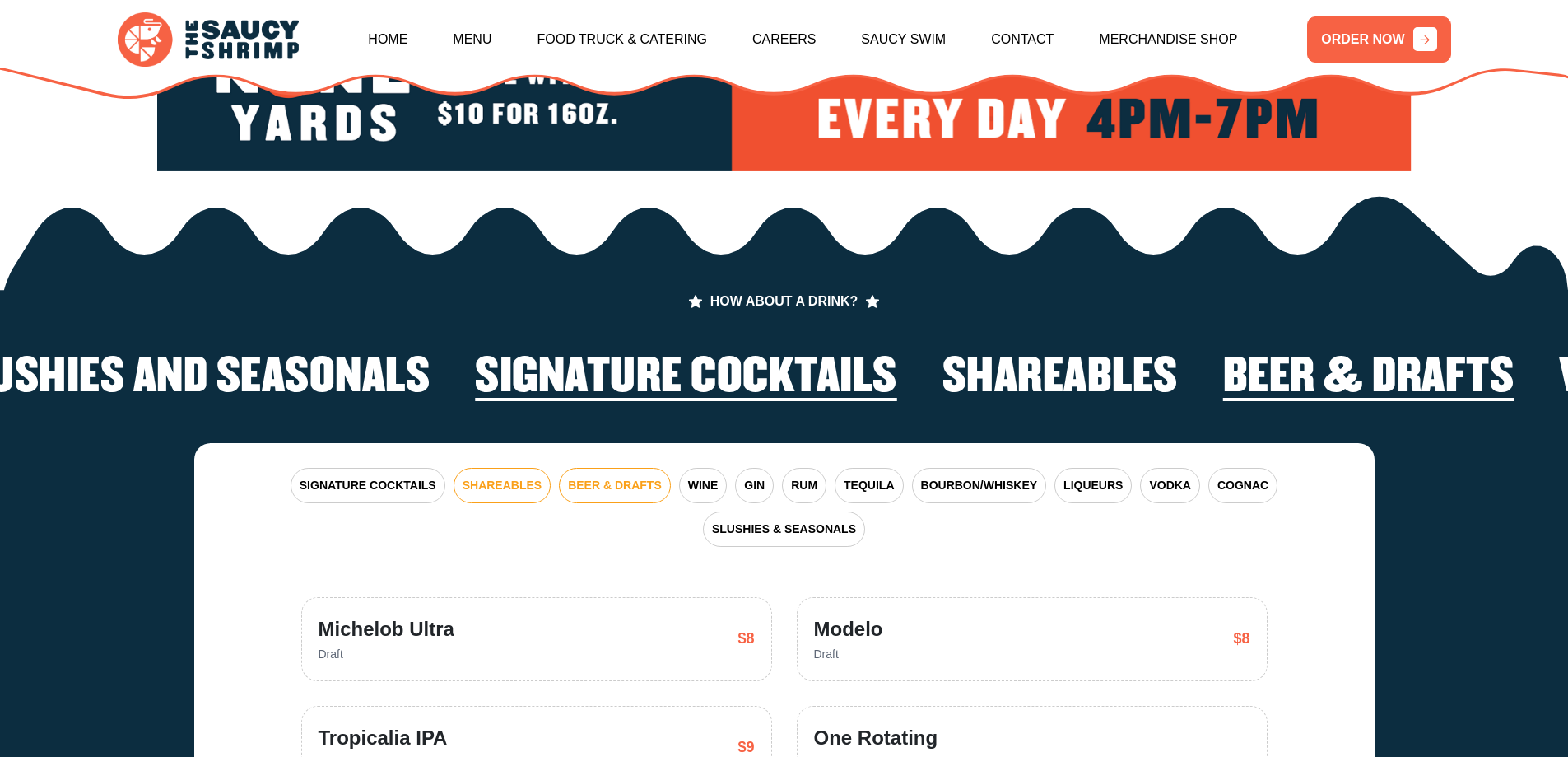
click at [499, 477] on span "SHAREABLES" at bounding box center [502, 486] width 79 height 18
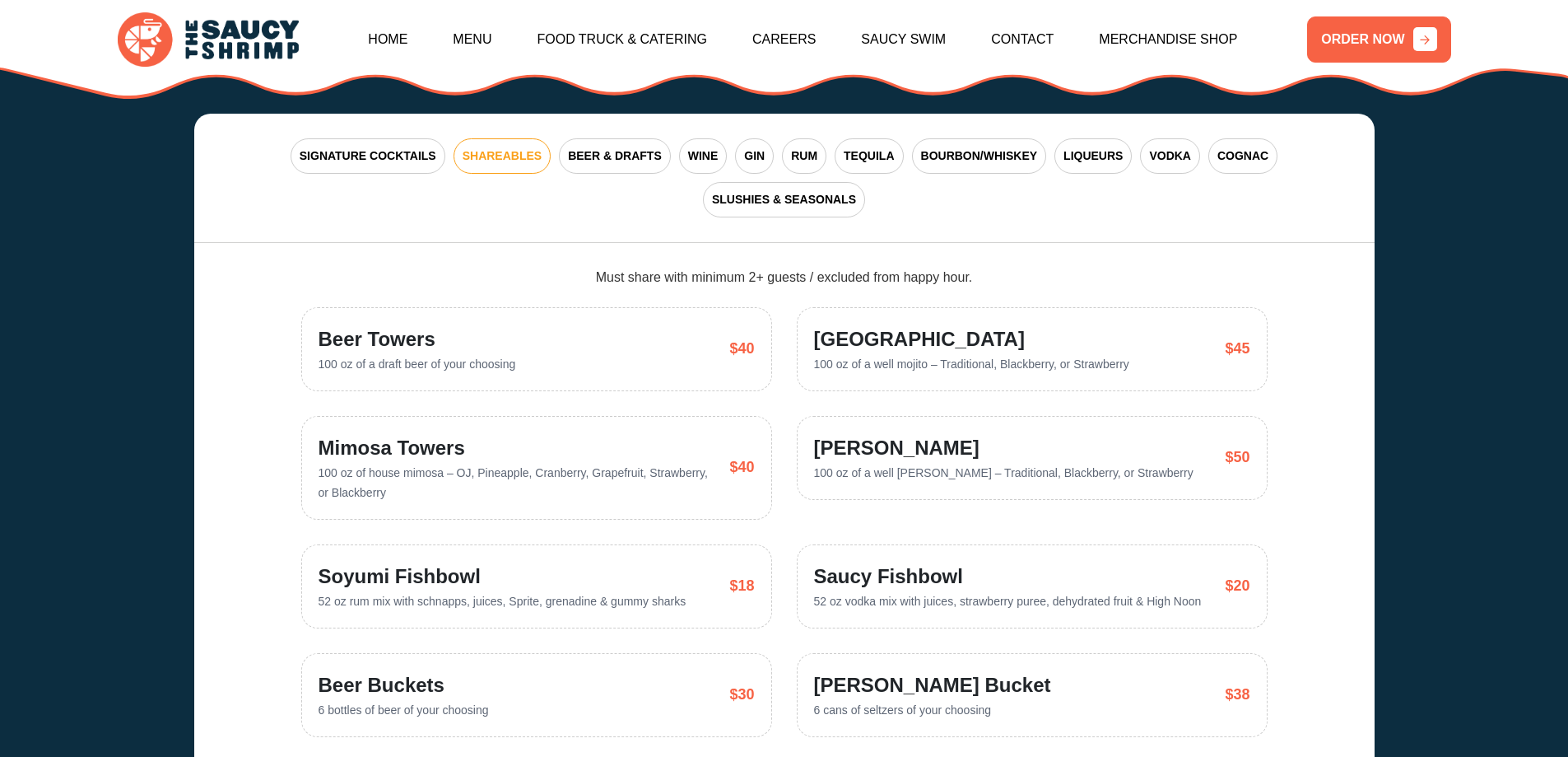
scroll to position [3985, 0]
